Goal: Check status

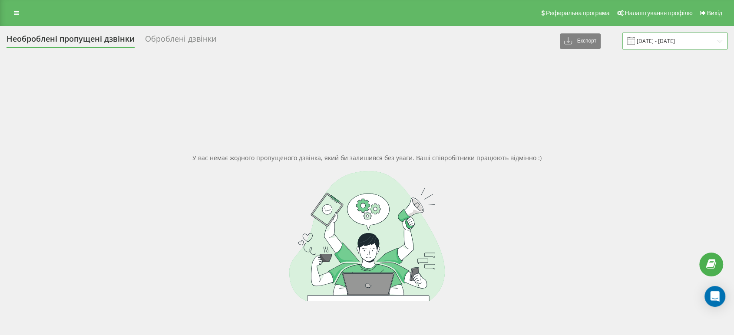
click at [651, 45] on input "[DATE] - [DATE]" at bounding box center [675, 41] width 105 height 17
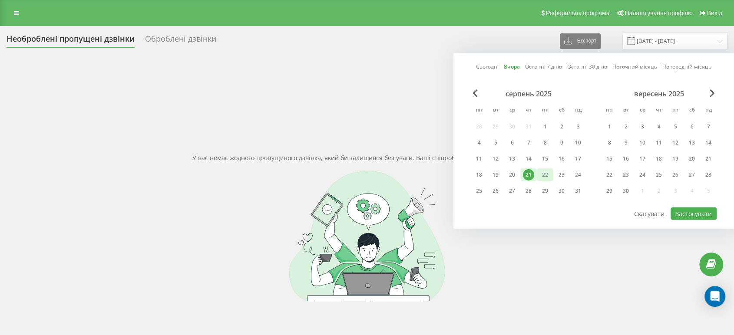
click at [552, 178] on div "22" at bounding box center [545, 175] width 17 height 13
click at [680, 208] on button "Застосувати" at bounding box center [694, 214] width 46 height 13
type input "[DATE] - [DATE]"
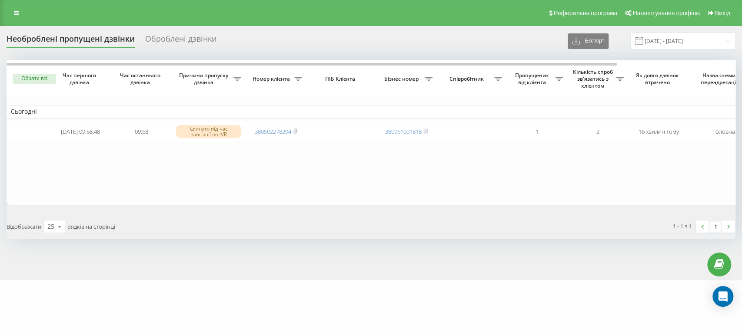
click at [218, 45] on div "Необроблені пропущені дзвінки Оброблені дзвінки" at bounding box center [117, 40] width 220 height 13
click at [206, 39] on div "Оброблені дзвінки" at bounding box center [180, 40] width 71 height 13
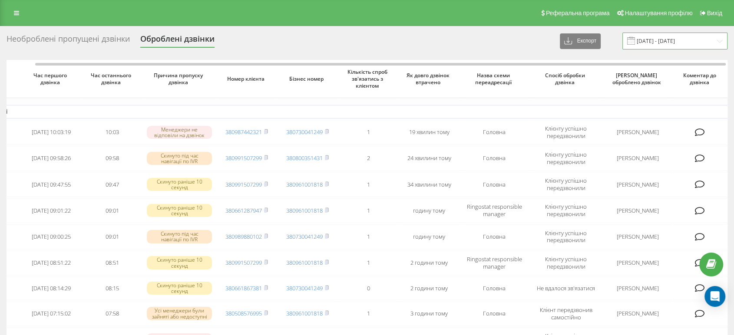
click at [699, 45] on input "[DATE] - [DATE]" at bounding box center [675, 41] width 105 height 17
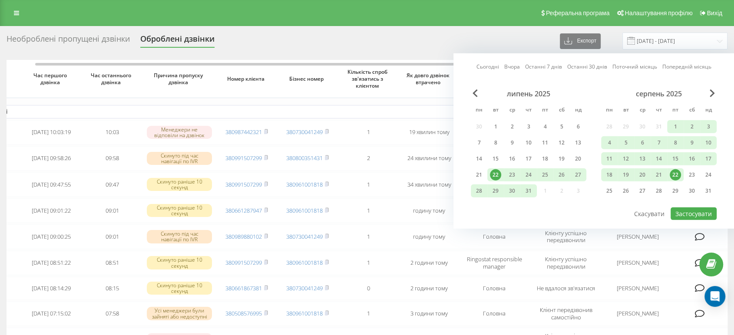
click at [680, 176] on div "22" at bounding box center [675, 174] width 11 height 11
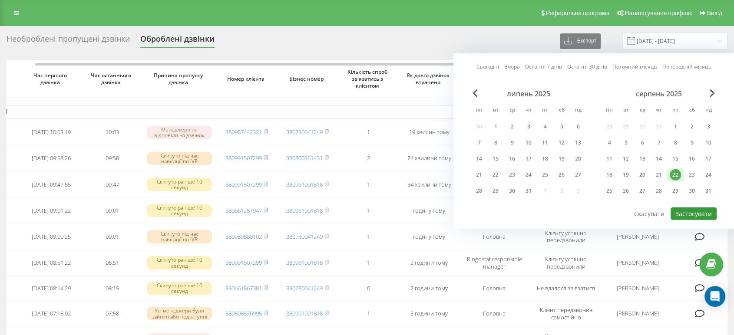
click at [694, 215] on button "Застосувати" at bounding box center [694, 214] width 46 height 13
type input "[DATE] - [DATE]"
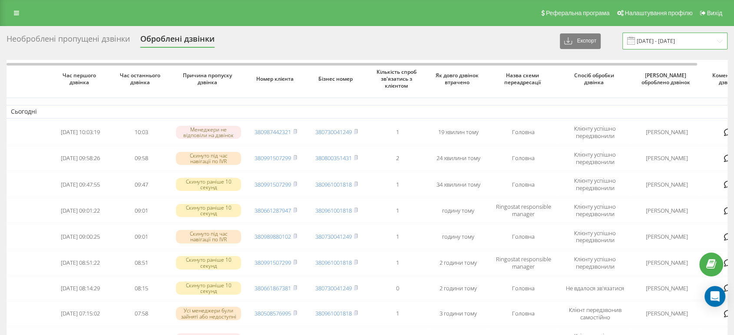
click at [703, 45] on input "[DATE] - [DATE]" at bounding box center [675, 41] width 105 height 17
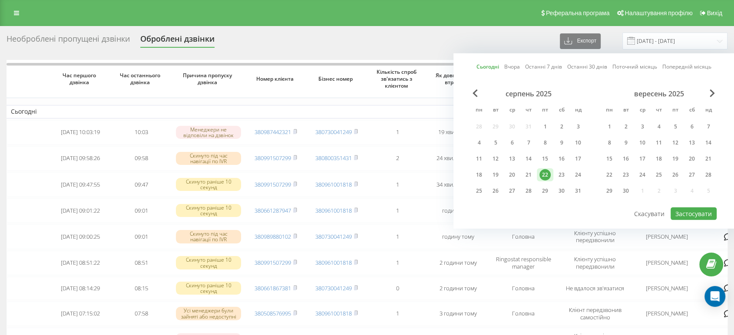
click at [390, 35] on div "Необроблені пропущені дзвінки Оброблені дзвінки Експорт .csv .xlsx 22.08.2025 -…" at bounding box center [367, 41] width 721 height 17
